Goal: Task Accomplishment & Management: Manage account settings

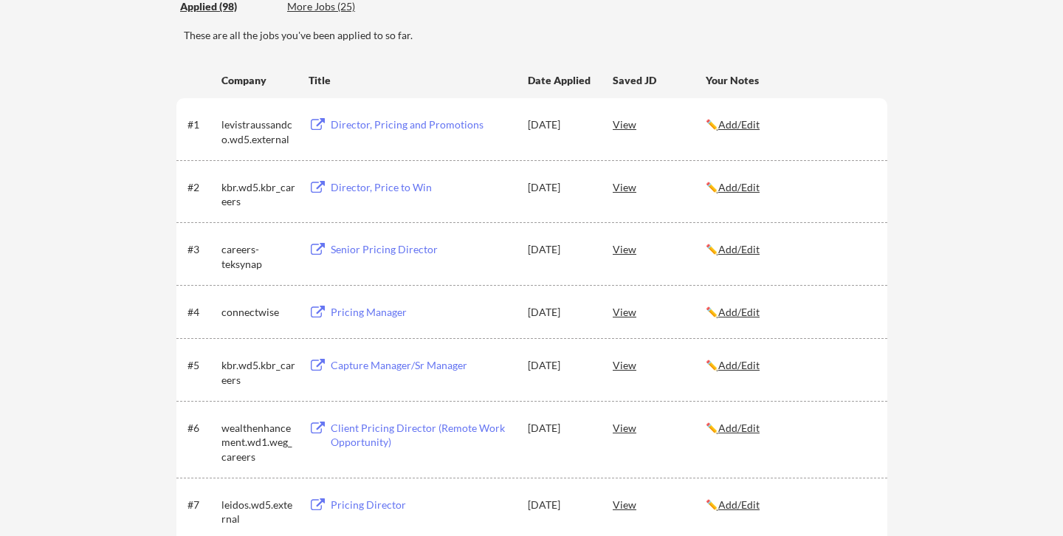
scroll to position [191, 0]
drag, startPoint x: 221, startPoint y: 122, endPoint x: 292, endPoint y: 137, distance: 72.4
click at [292, 137] on div "levistraussandco.wd5.external" at bounding box center [258, 131] width 74 height 29
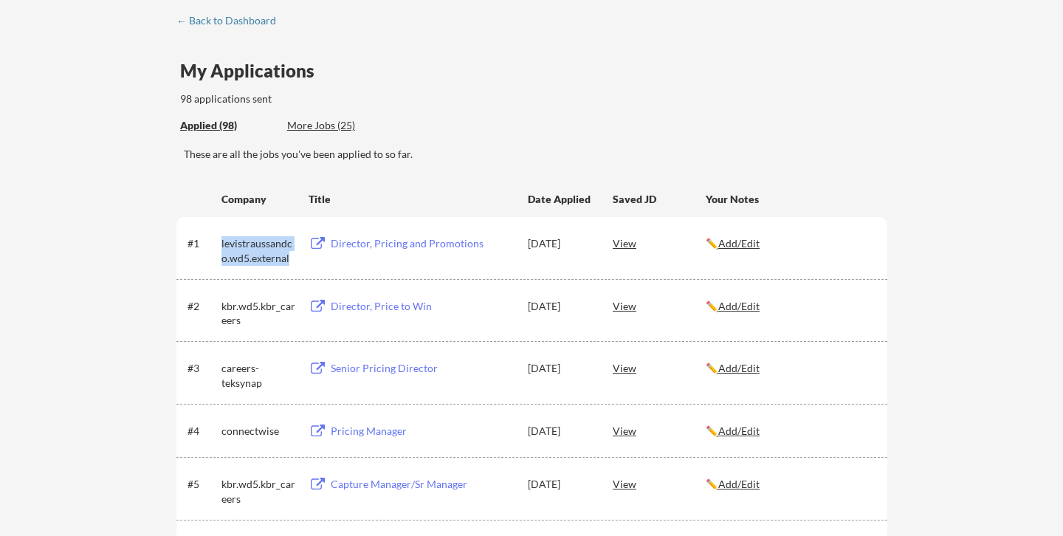
scroll to position [0, 0]
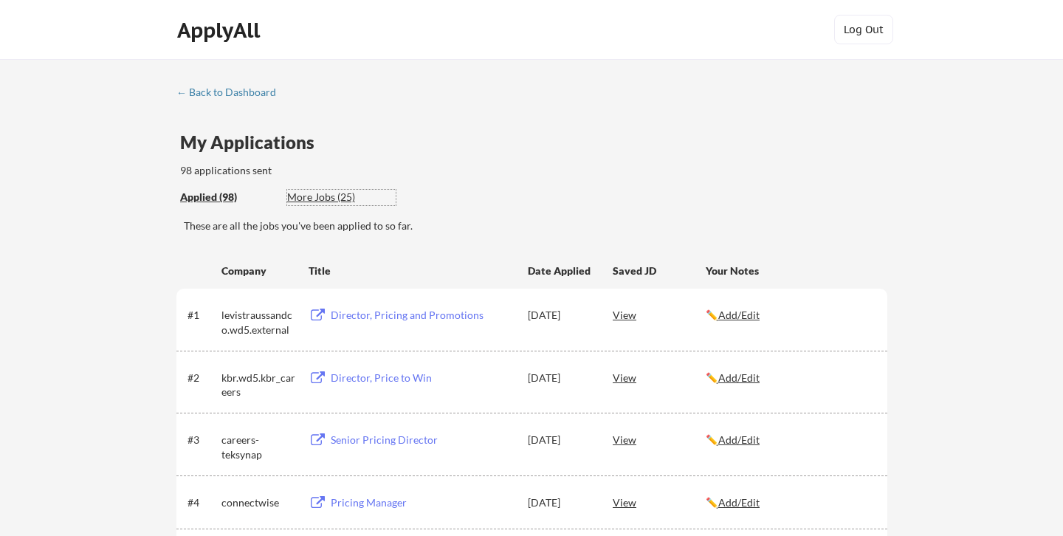
click at [346, 193] on div "More Jobs (25)" at bounding box center [341, 197] width 108 height 15
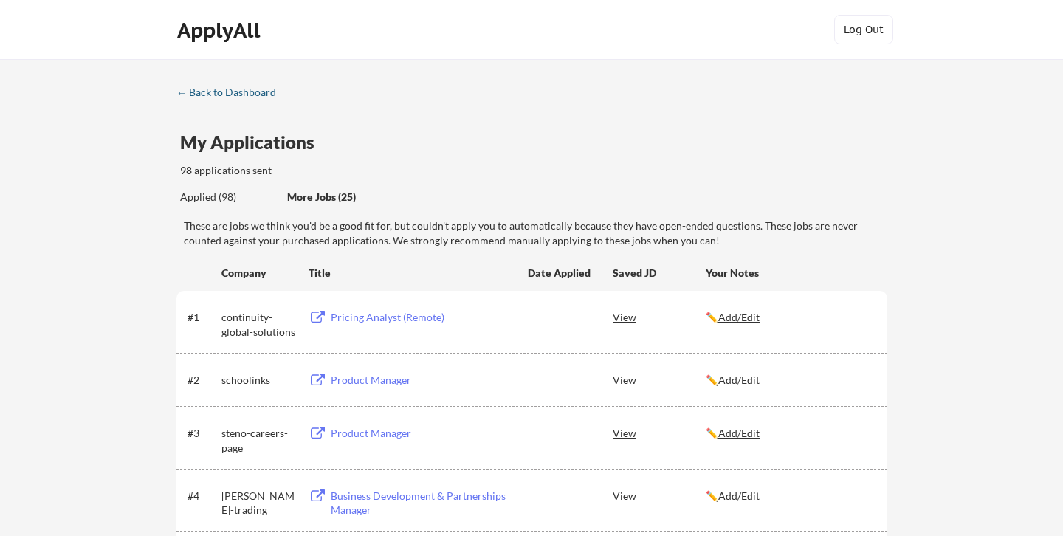
click at [227, 92] on div "← Back to Dashboard" at bounding box center [231, 92] width 111 height 10
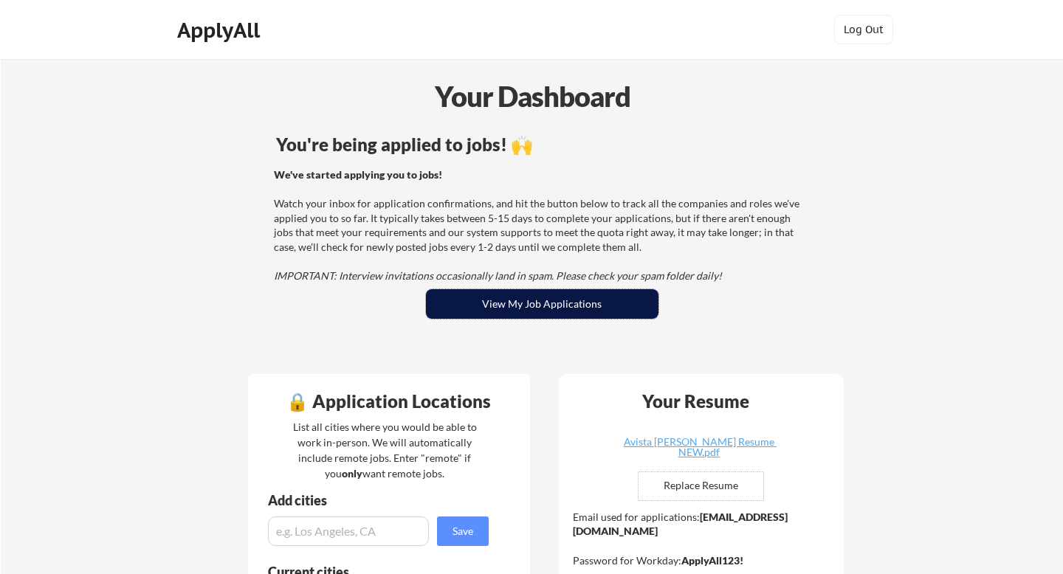
click at [562, 312] on button "View My Job Applications" at bounding box center [542, 304] width 232 height 30
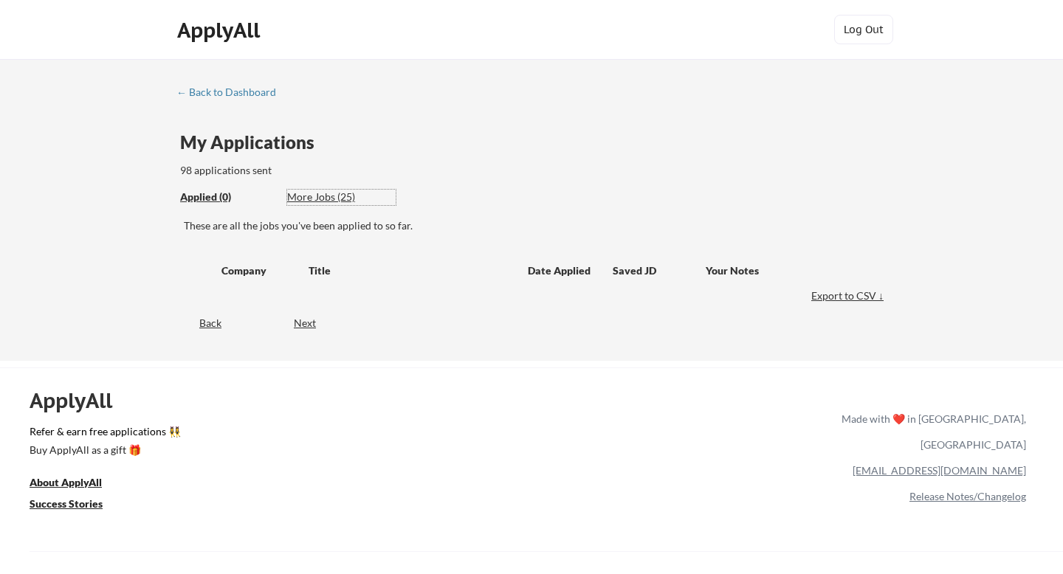
click at [338, 203] on div "More Jobs (25)" at bounding box center [341, 197] width 108 height 15
click at [339, 187] on div "Applied (0) More Jobs (25)" at bounding box center [287, 197] width 215 height 30
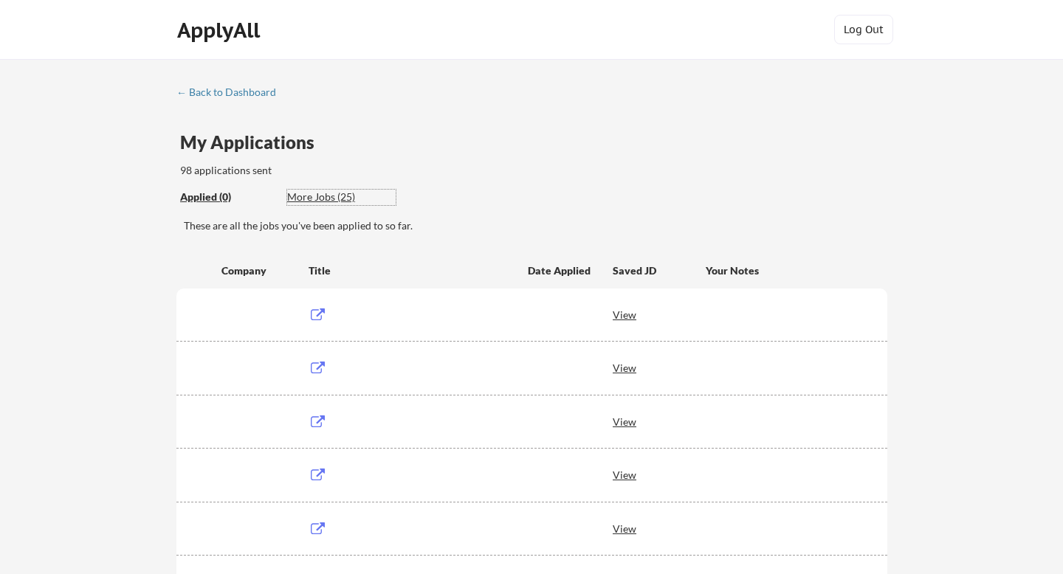
click at [312, 191] on div "More Jobs (25)" at bounding box center [341, 197] width 108 height 15
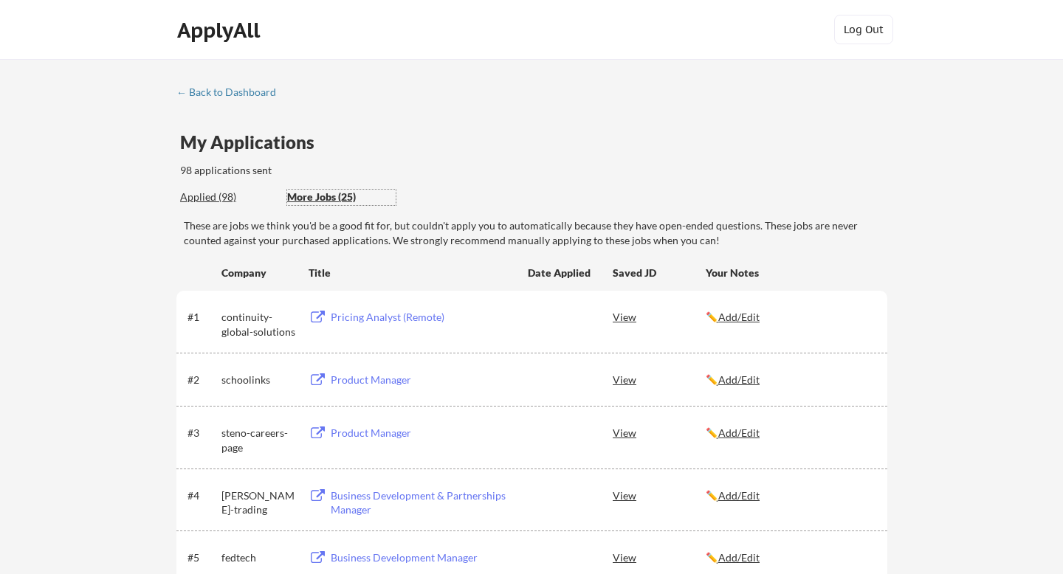
click at [215, 90] on div "← Back to Dashboard" at bounding box center [231, 92] width 111 height 10
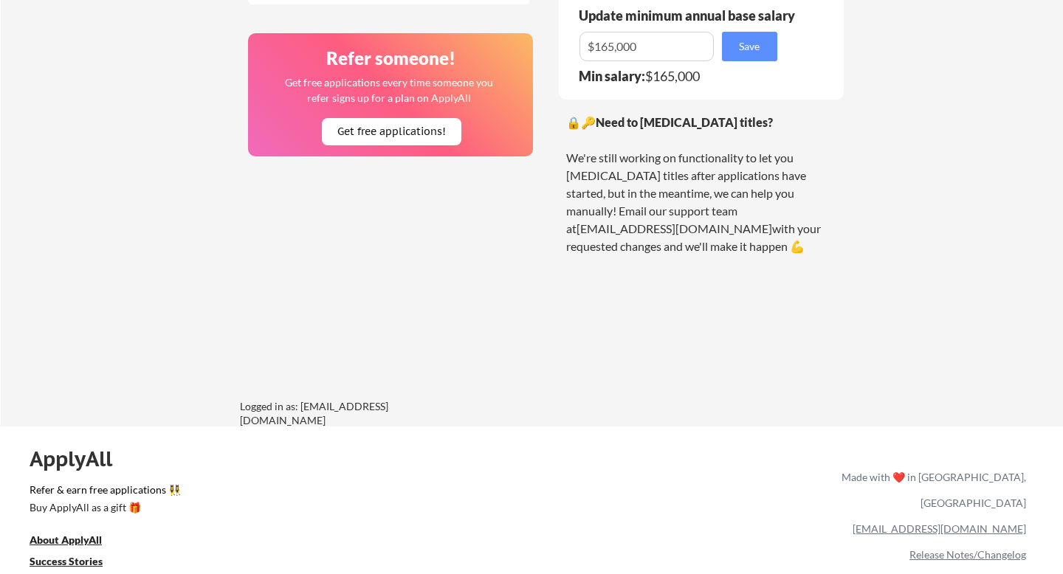
scroll to position [1163, 0]
click at [411, 133] on button "Get free applications!" at bounding box center [391, 130] width 139 height 27
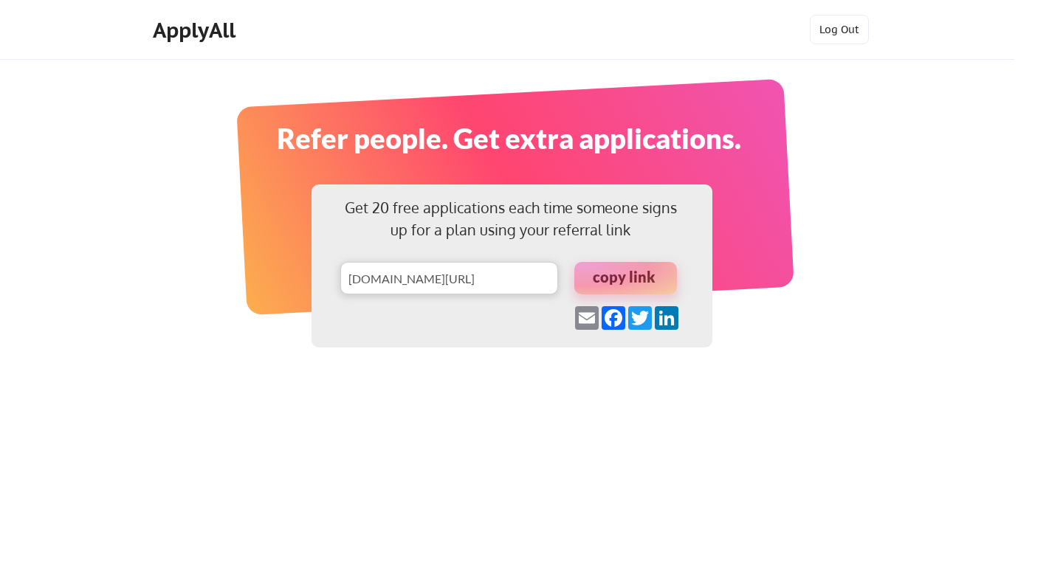
click at [632, 279] on div at bounding box center [625, 278] width 103 height 32
